Goal: Task Accomplishment & Management: Use online tool/utility

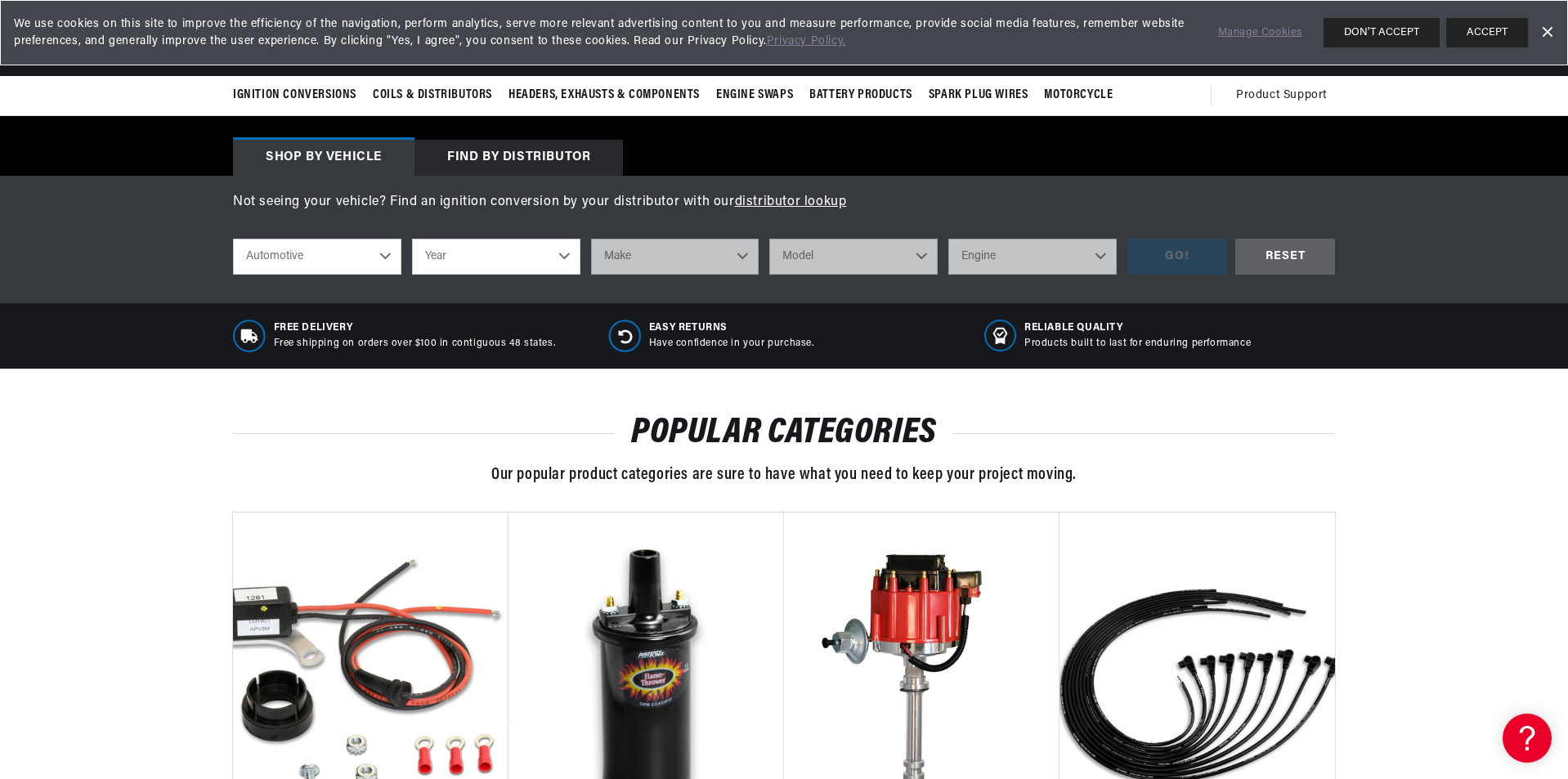
scroll to position [0, 1021]
click at [390, 257] on select "Automotive Agricultural Industrial Marine Motorcycle" at bounding box center [317, 257] width 169 height 36
click at [233, 239] on select "Automotive Agricultural Industrial Marine Motorcycle" at bounding box center [317, 257] width 169 height 36
click at [564, 256] on select "Year [DATE] 2021 2020 2019 2018 2017 2016 2015 2014 2013 2012 2011 2010 2009 20…" at bounding box center [496, 257] width 169 height 36
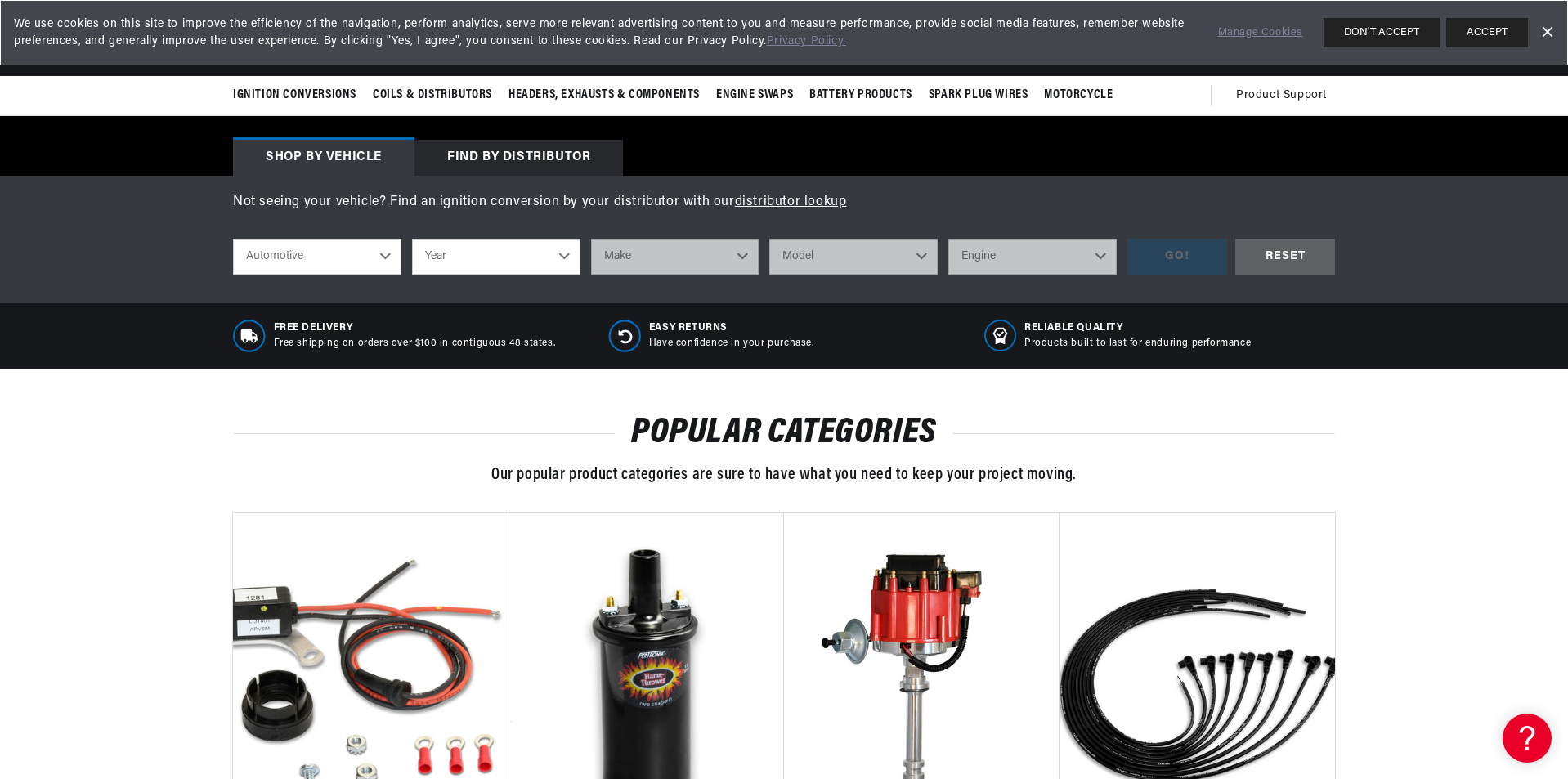
select select "1940"
click at [412, 239] on select "Year [DATE] 2021 2020 2019 2018 2017 2016 2015 2014 2013 2012 2011 2010 2009 20…" at bounding box center [496, 257] width 169 height 36
select select "1940"
click at [744, 257] on select "Make American Bantam Chevrolet Ford [GEOGRAPHIC_DATA] Hupmobile Packard [GEOGRA…" at bounding box center [675, 257] width 169 height 36
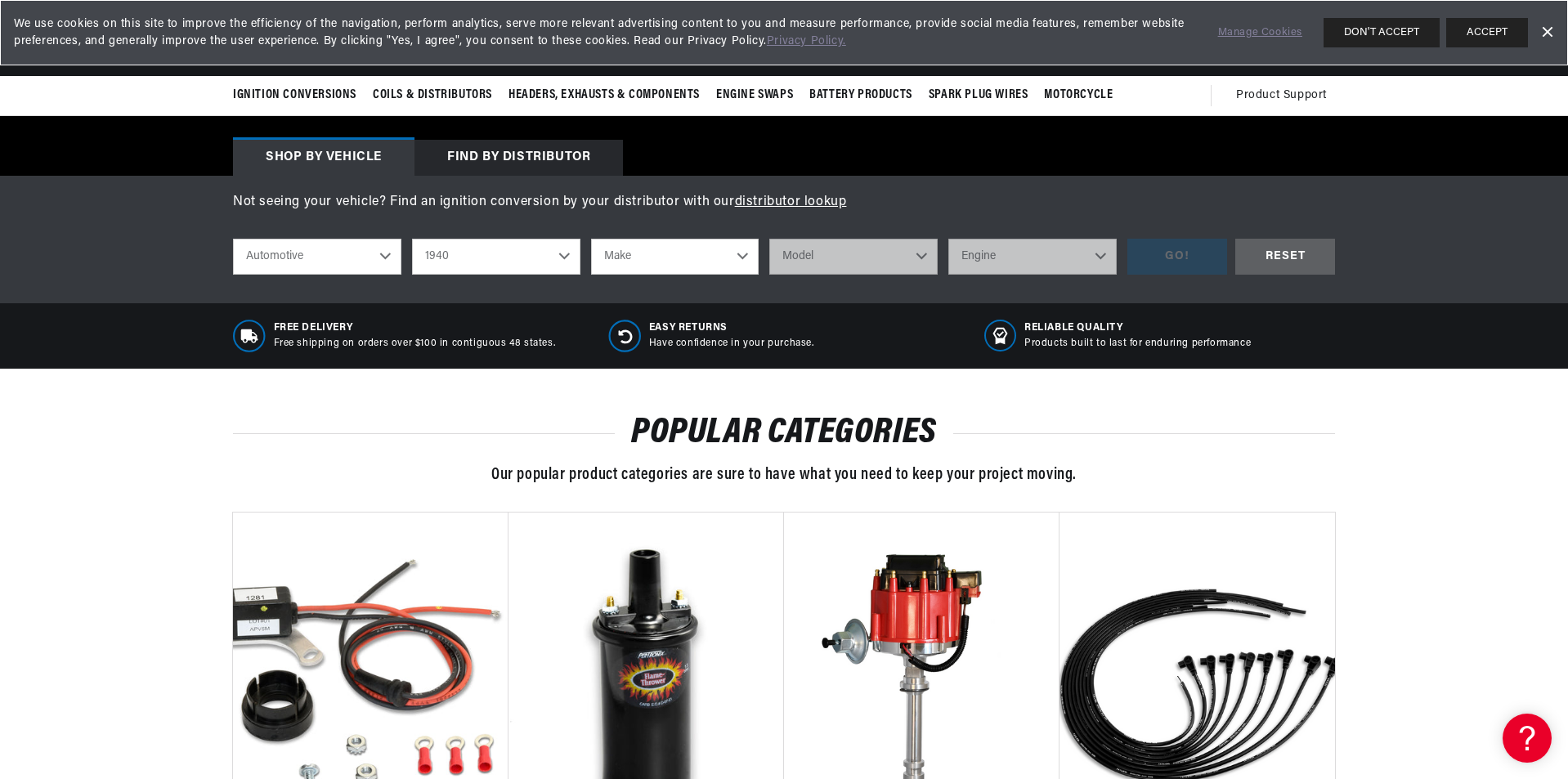
scroll to position [0, 2042]
click at [741, 254] on select "Make American Bantam Chevrolet Ford [GEOGRAPHIC_DATA] Hupmobile Packard [GEOGRA…" at bounding box center [675, 257] width 169 height 36
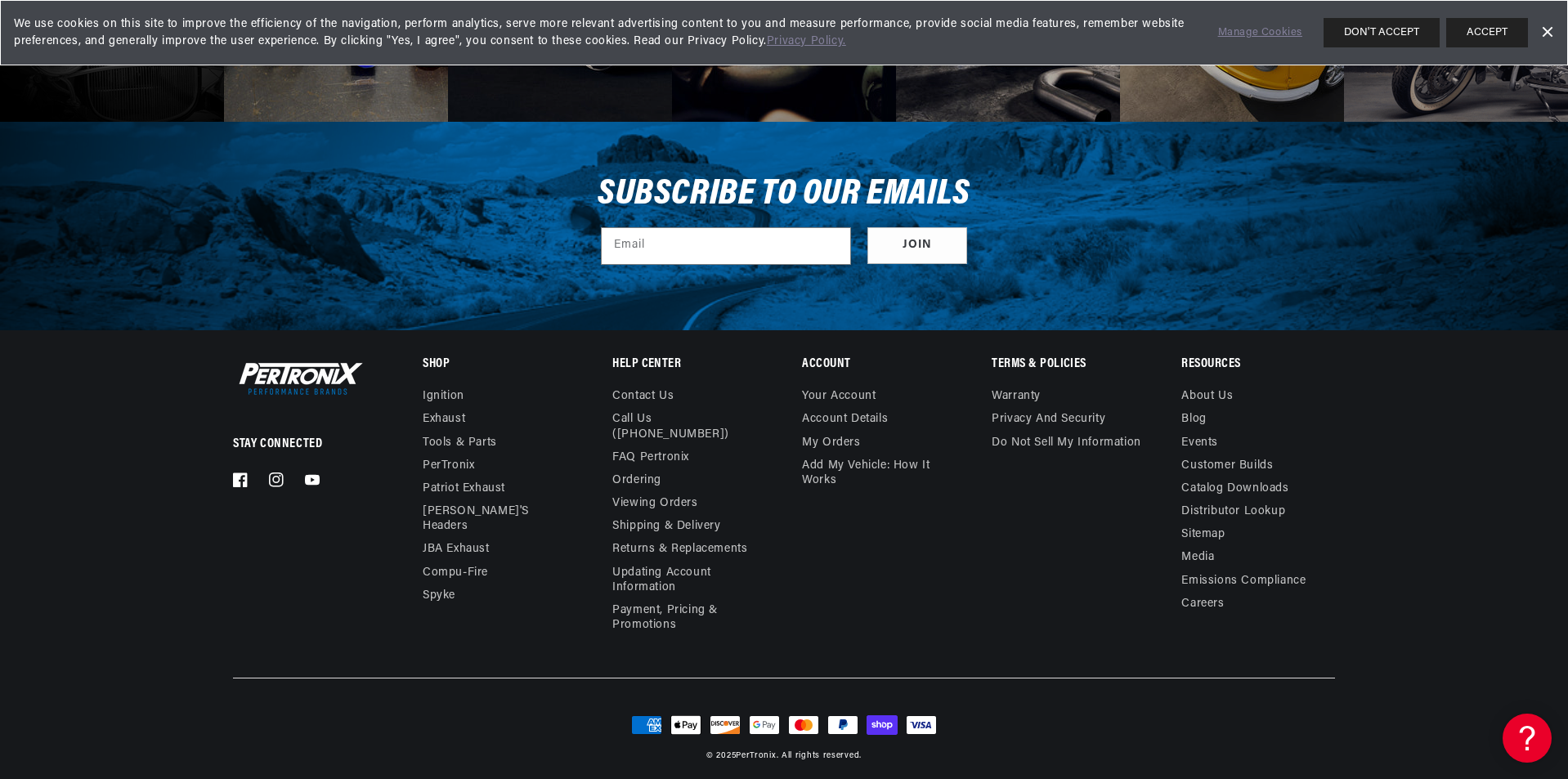
scroll to position [0, 0]
